Goal: Communication & Community: Answer question/provide support

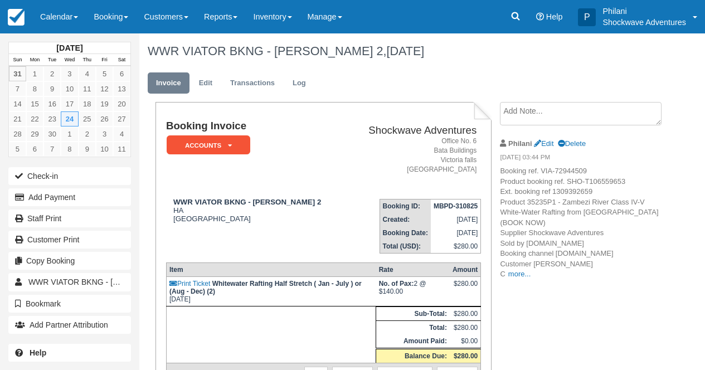
click at [59, 17] on link "Calendar" at bounding box center [58, 16] width 53 height 33
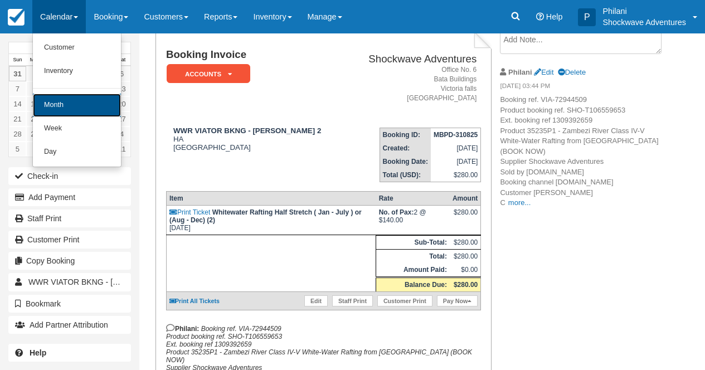
click at [94, 102] on link "Month" at bounding box center [77, 105] width 88 height 23
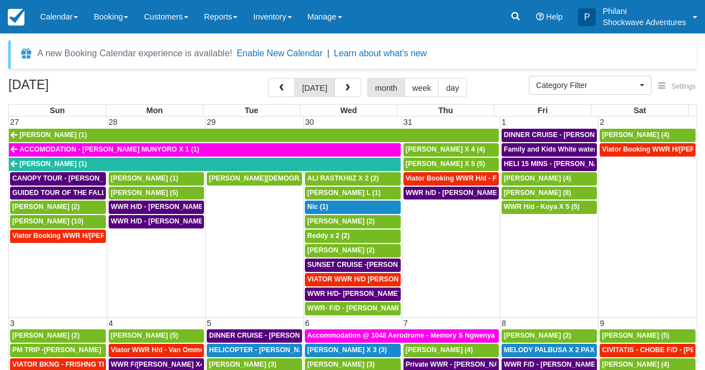
select select
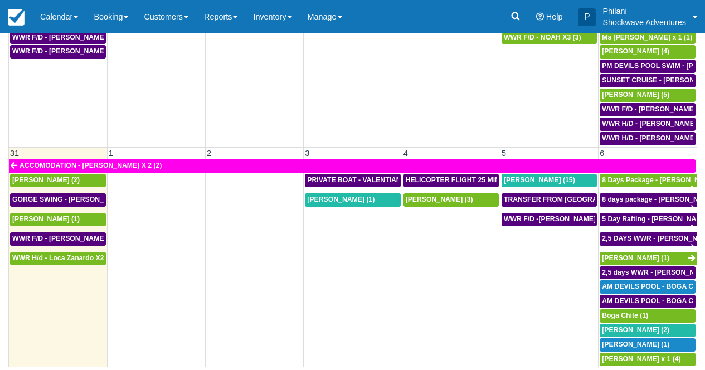
scroll to position [827, 0]
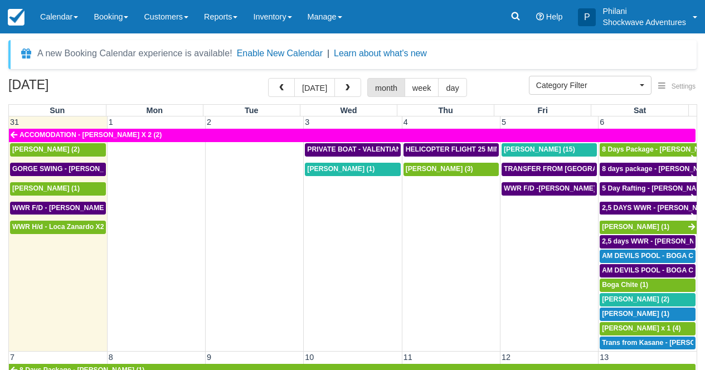
scroll to position [50, 0]
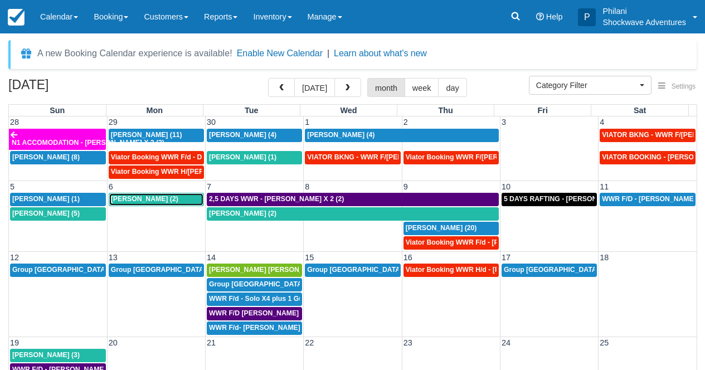
click at [146, 200] on span "Tobias Dollenbacher (2)" at bounding box center [144, 199] width 67 height 8
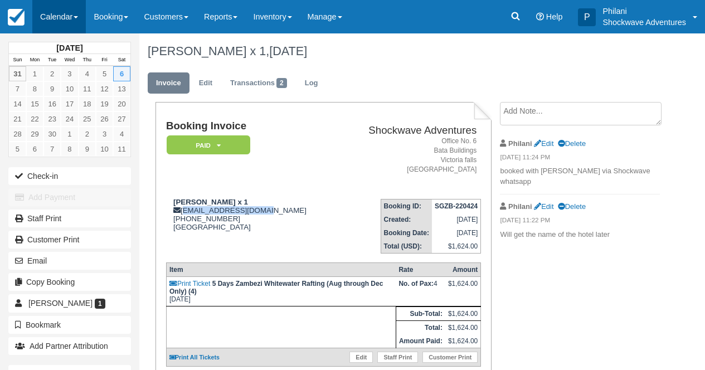
click at [57, 9] on link "Calendar" at bounding box center [58, 16] width 53 height 33
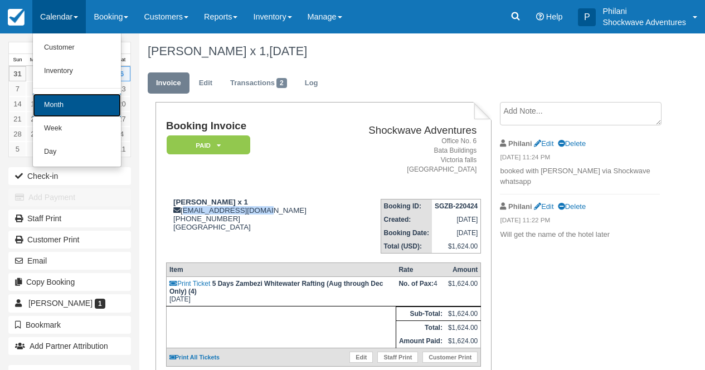
click at [75, 97] on link "Month" at bounding box center [77, 105] width 88 height 23
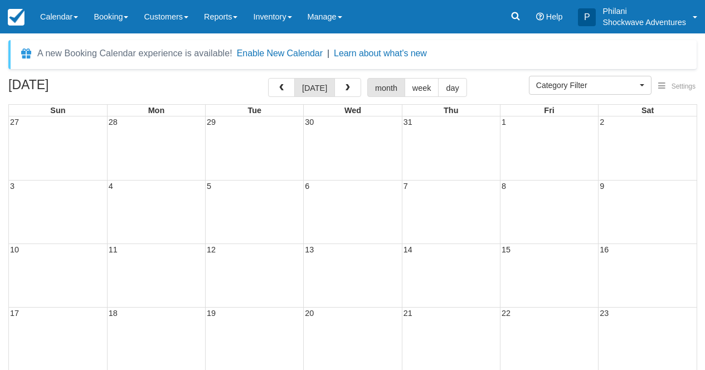
select select
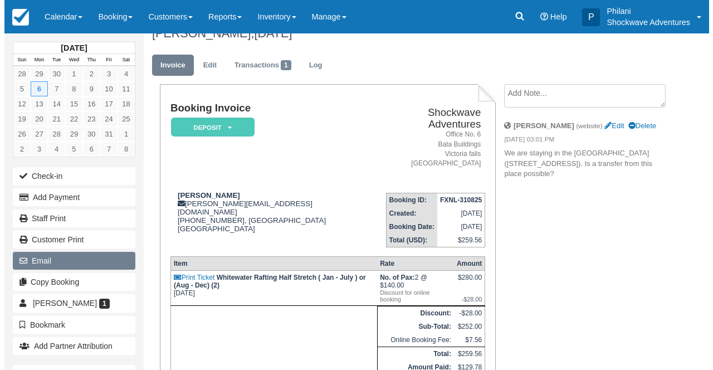
scroll to position [18, 0]
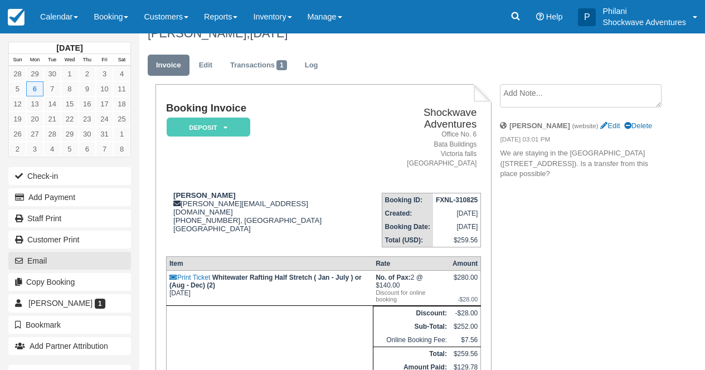
drag, startPoint x: 76, startPoint y: 261, endPoint x: 125, endPoint y: 252, distance: 49.3
click at [76, 261] on button "Email" at bounding box center [69, 261] width 123 height 18
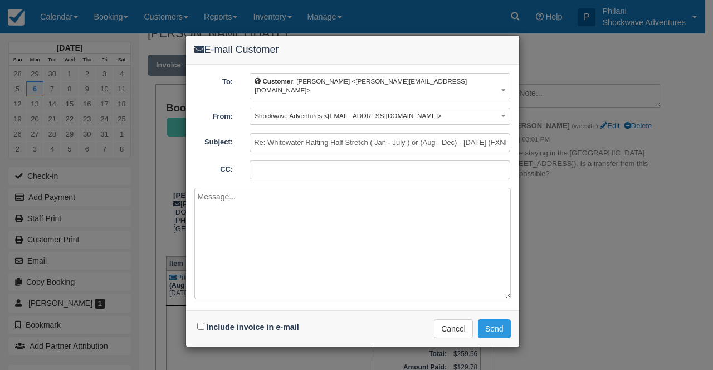
click at [250, 237] on textarea at bounding box center [352, 243] width 316 height 111
click at [449, 319] on button "Cancel" at bounding box center [453, 328] width 39 height 19
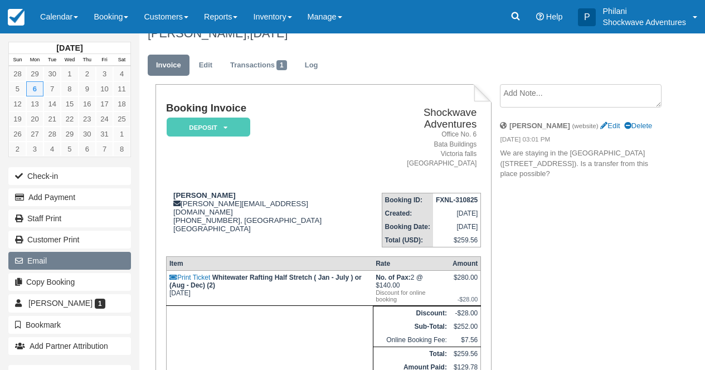
click at [82, 265] on button "Email" at bounding box center [69, 261] width 123 height 18
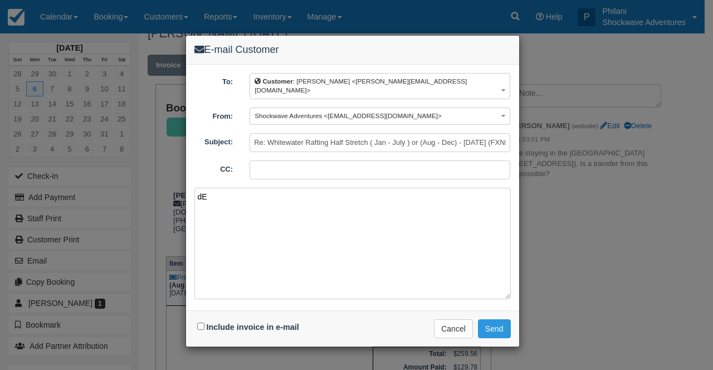
type textarea "d"
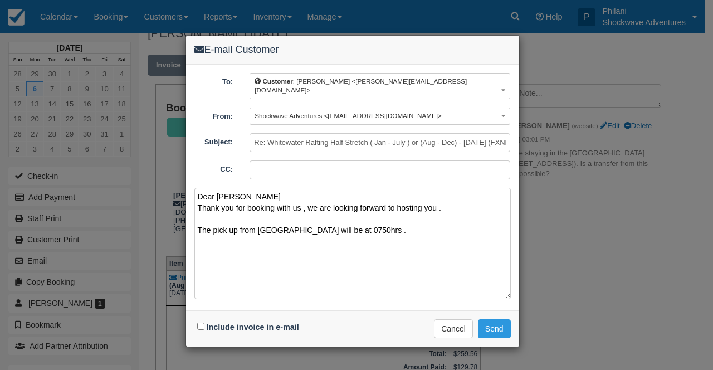
paste textarea "Inclusions Buffet lunch included Free drinks included Free hotel pickup and dro…"
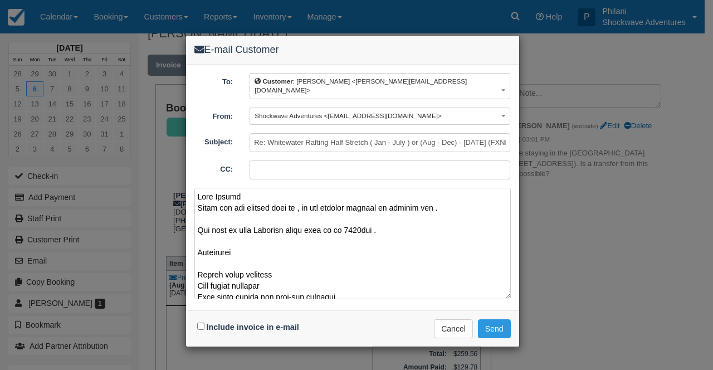
scroll to position [404, 0]
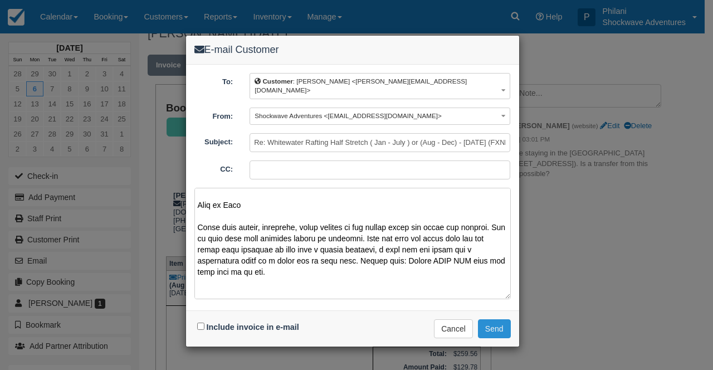
type textarea "Dear Tobias Thank you for booking with us , we are looking forward to hosting y…"
click at [502, 319] on button "Send" at bounding box center [494, 328] width 33 height 19
